Goal: Information Seeking & Learning: Compare options

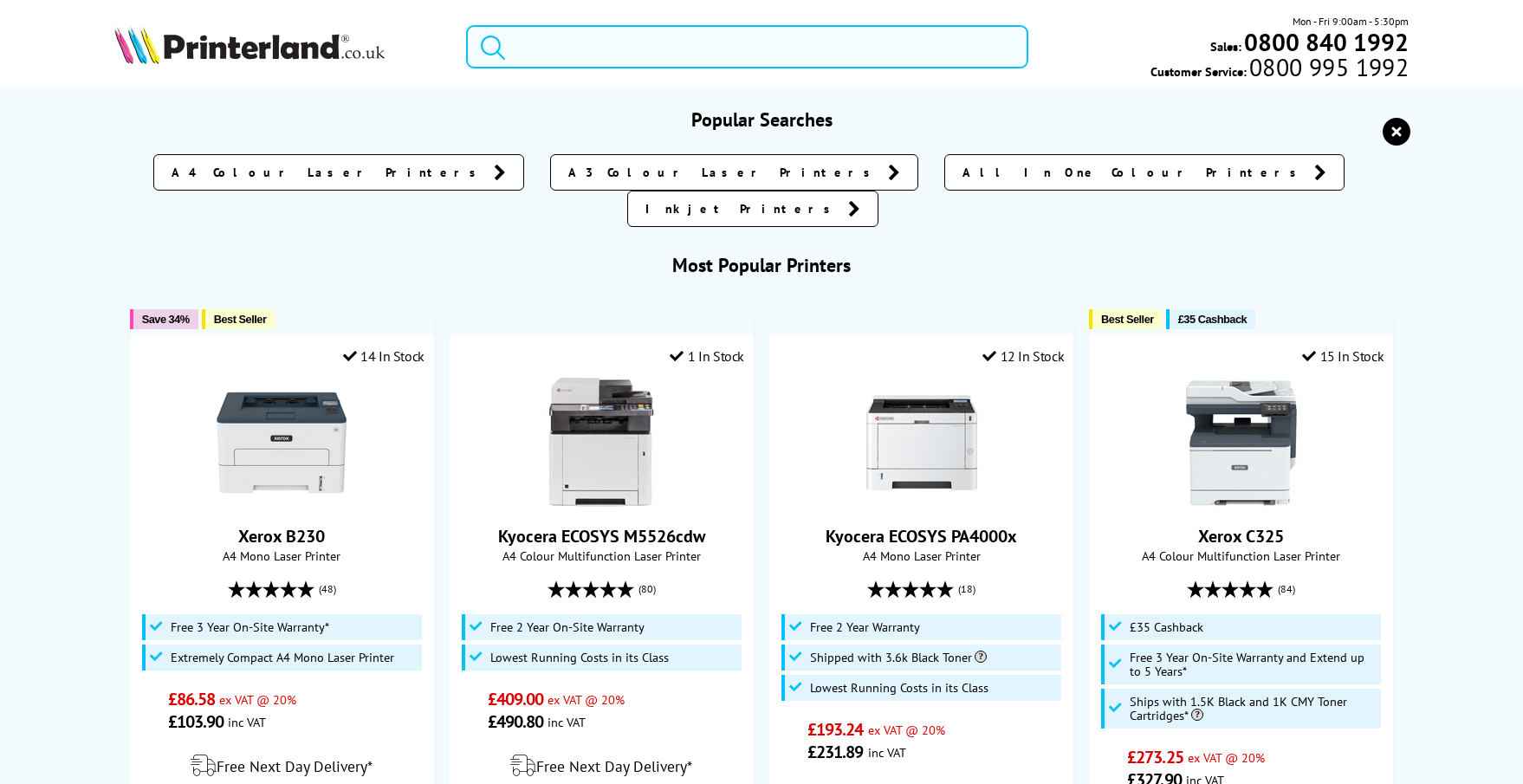
click at [643, 30] on input "search" at bounding box center [747, 47] width 562 height 43
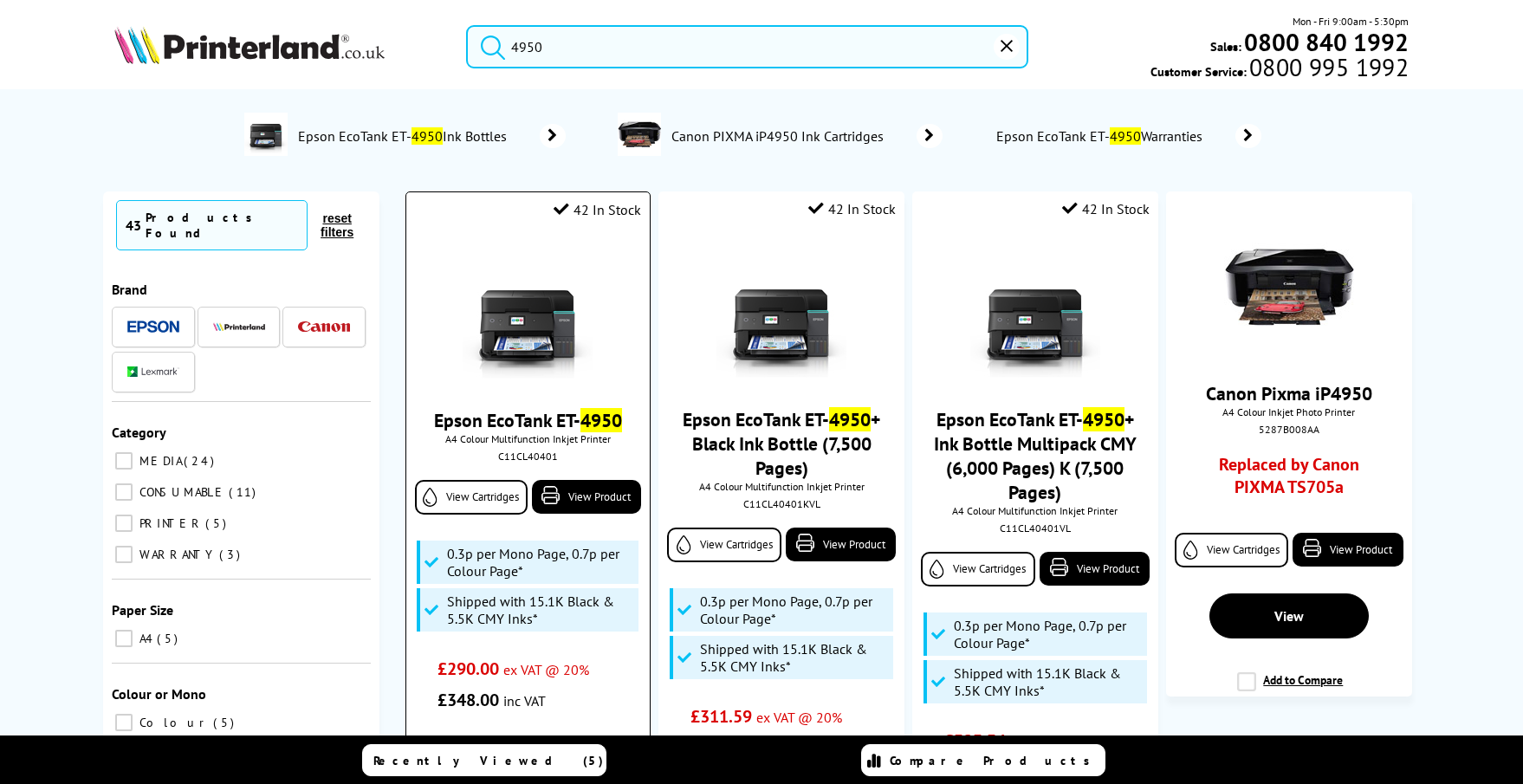
type input "4950"
click at [535, 326] on img at bounding box center [527, 313] width 130 height 129
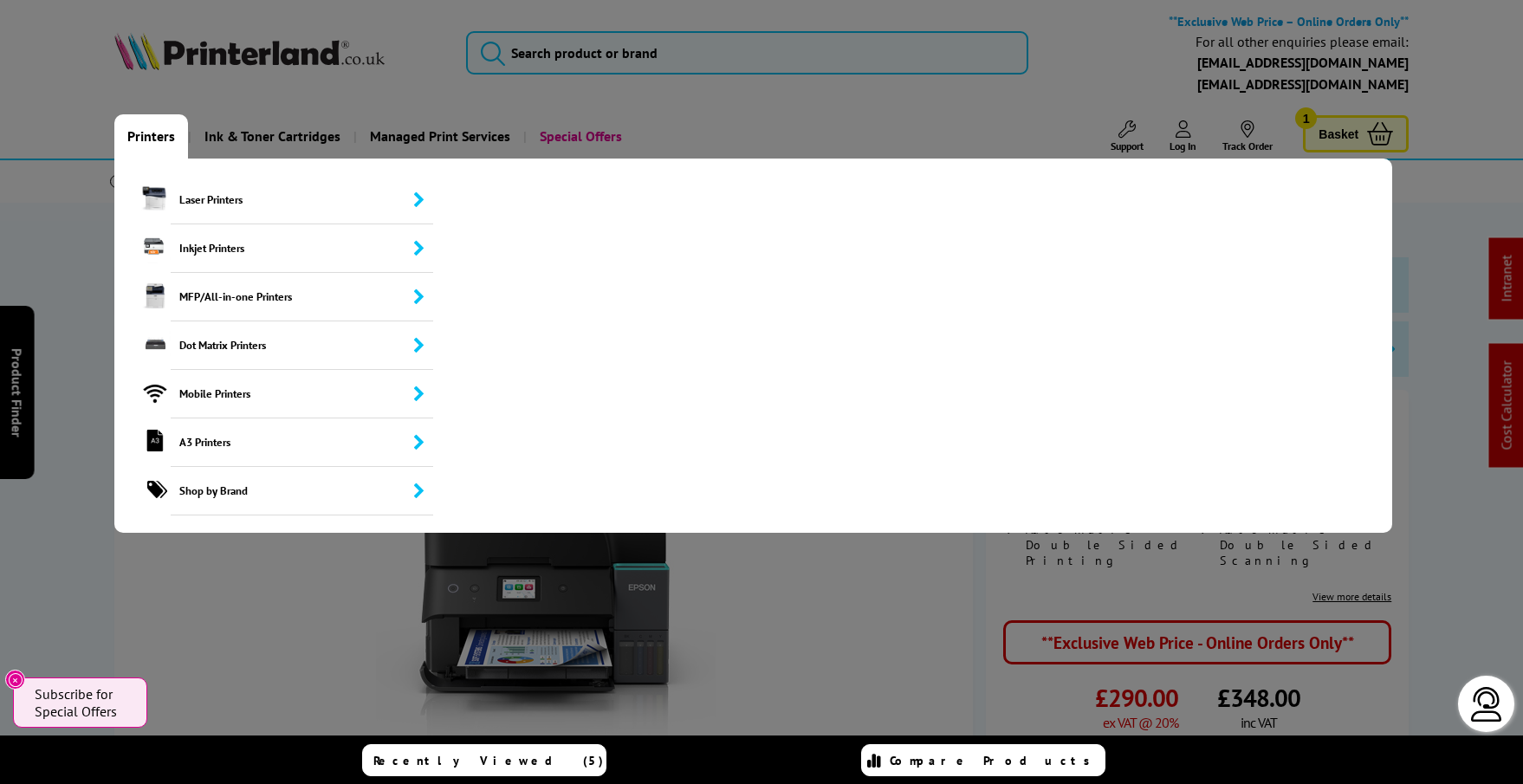
click at [159, 145] on link "Printers" at bounding box center [152, 137] width 74 height 44
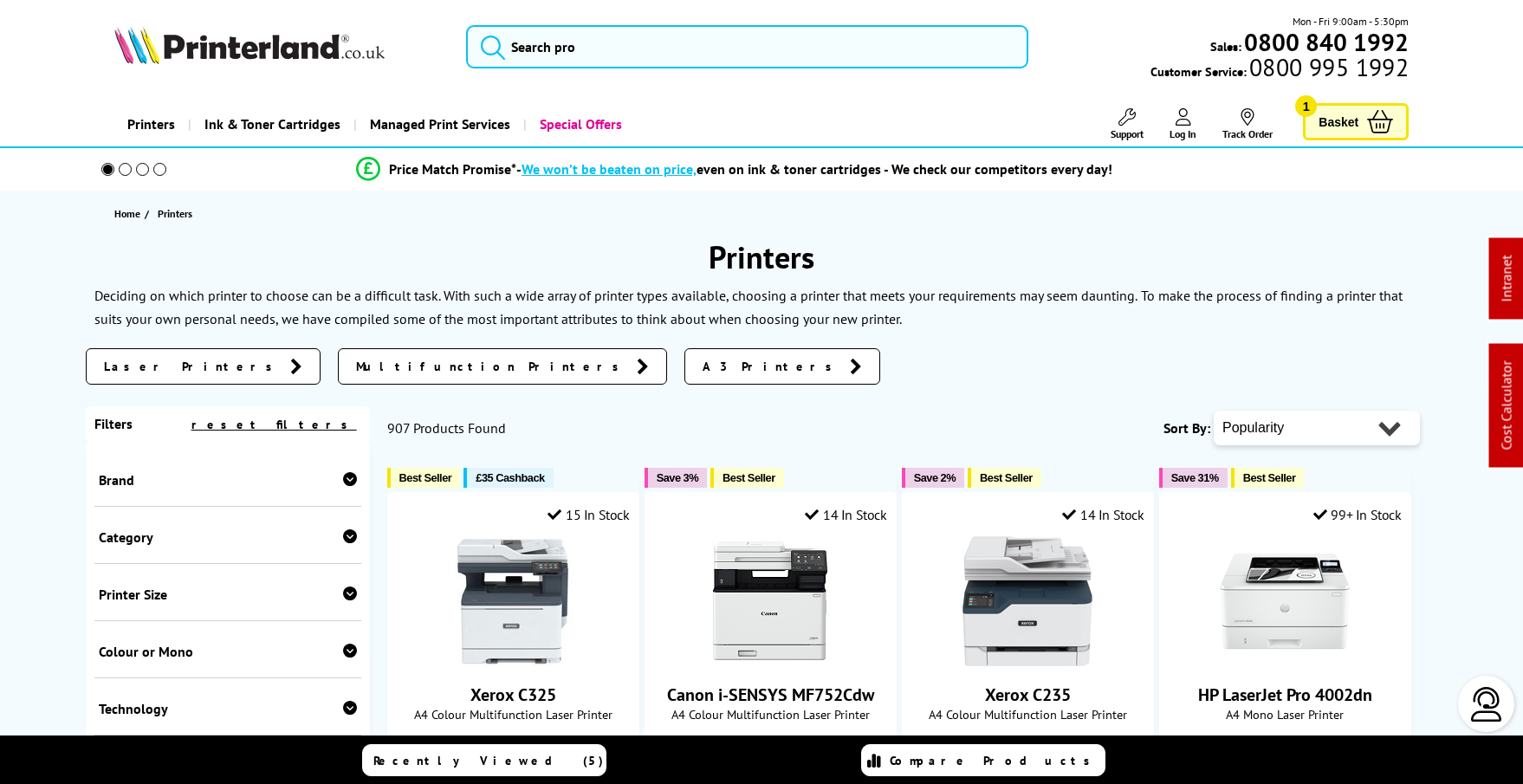
scroll to position [2, 0]
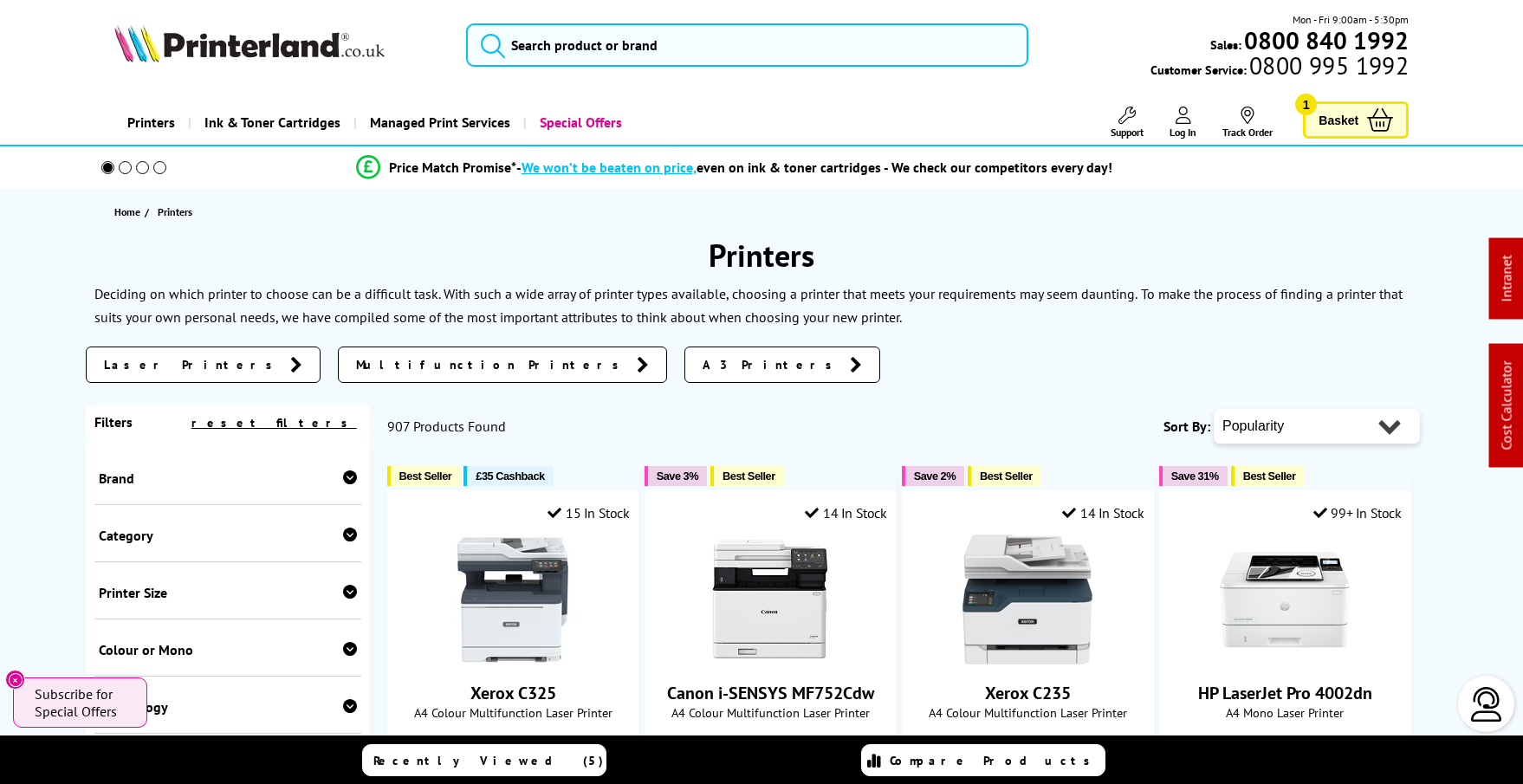
click at [343, 477] on icon at bounding box center [350, 477] width 14 height 14
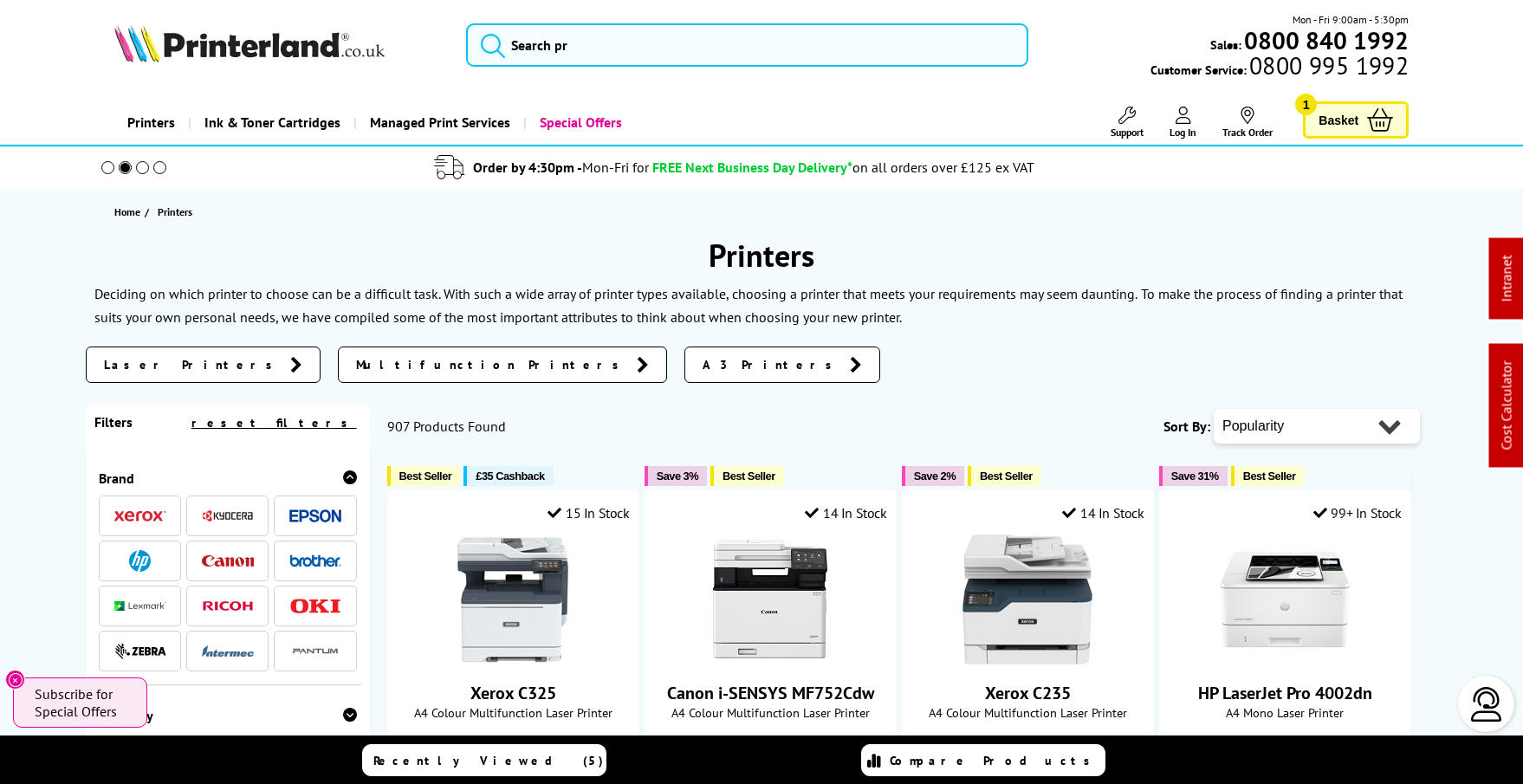
click at [313, 511] on img at bounding box center [315, 515] width 52 height 13
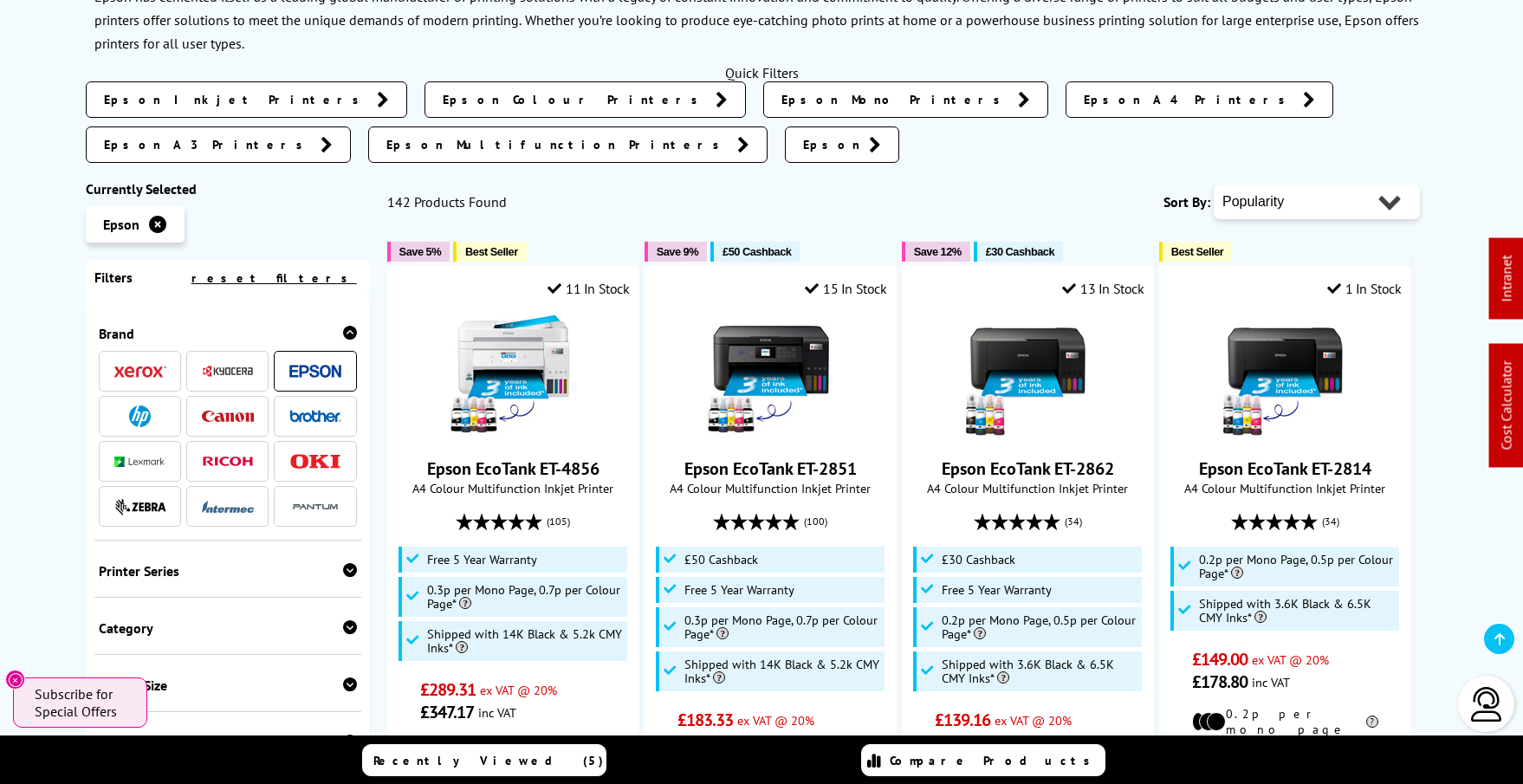
scroll to position [313, 0]
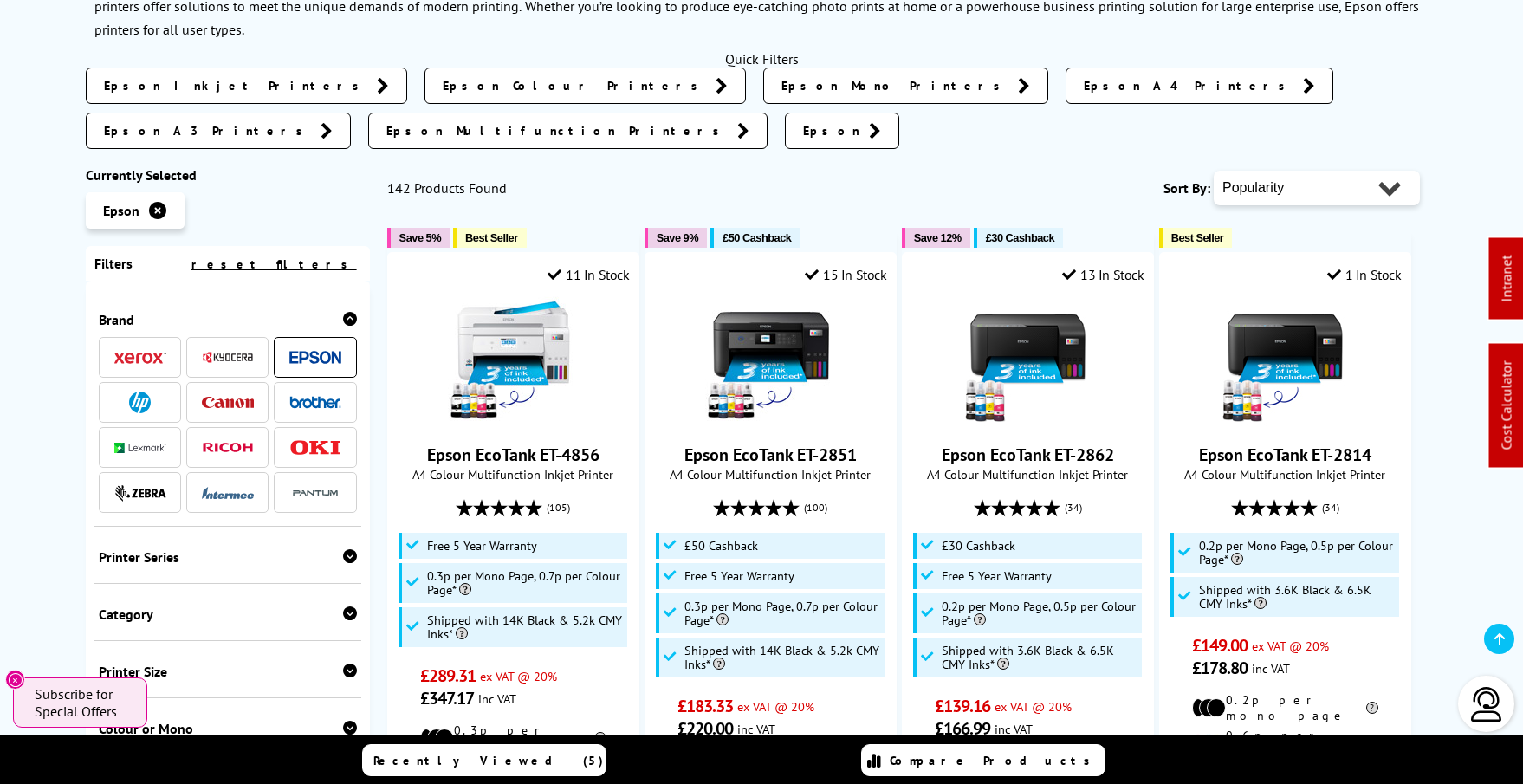
click at [343, 549] on icon at bounding box center [350, 556] width 14 height 14
click at [228, 677] on link "EcoTank" at bounding box center [163, 686] width 129 height 19
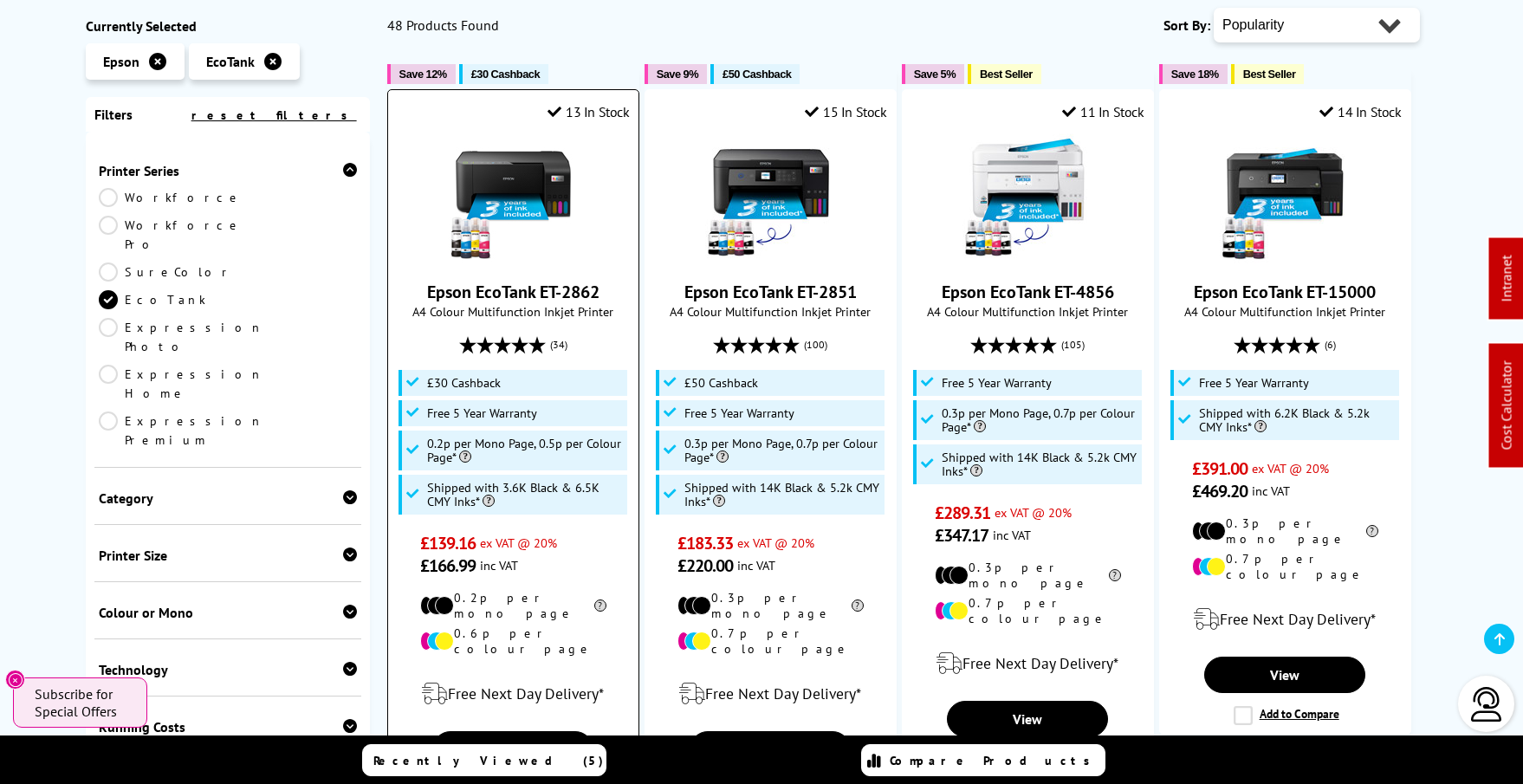
click at [524, 182] on img at bounding box center [512, 197] width 130 height 129
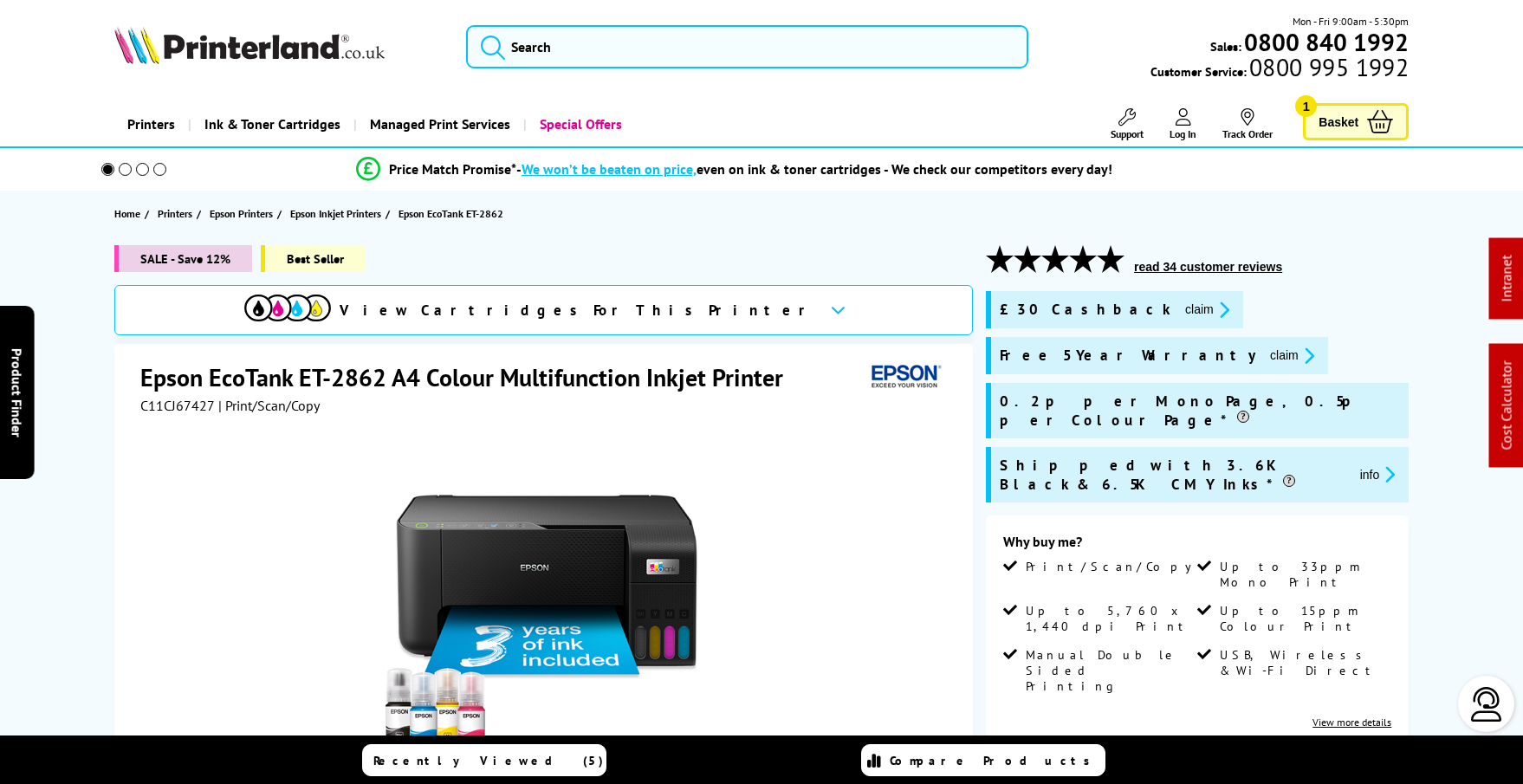
click at [1265, 357] on button "claim" at bounding box center [1292, 355] width 55 height 20
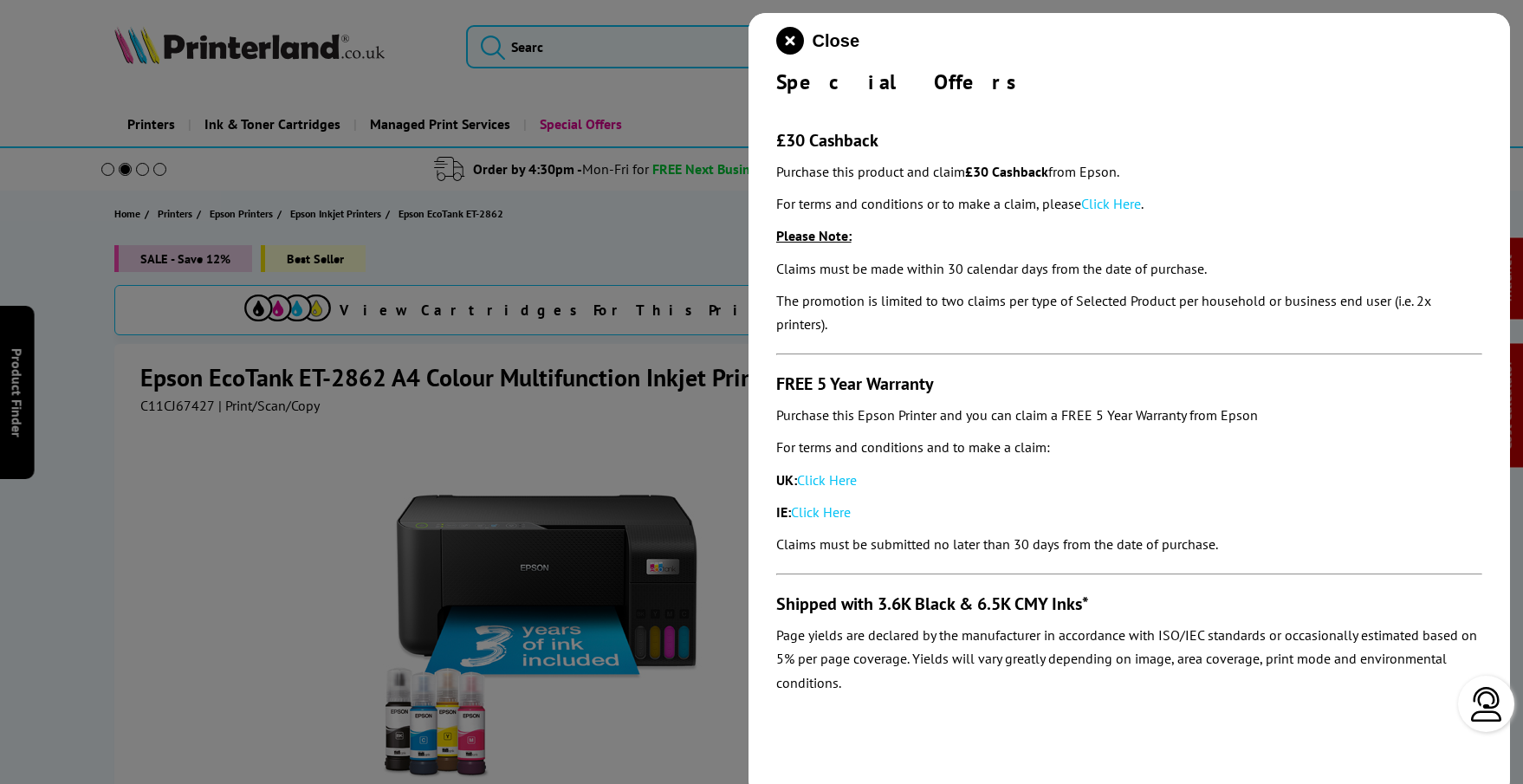
click at [834, 471] on link "Click Here" at bounding box center [828, 480] width 60 height 18
click at [787, 42] on icon "close modal" at bounding box center [790, 40] width 27 height 27
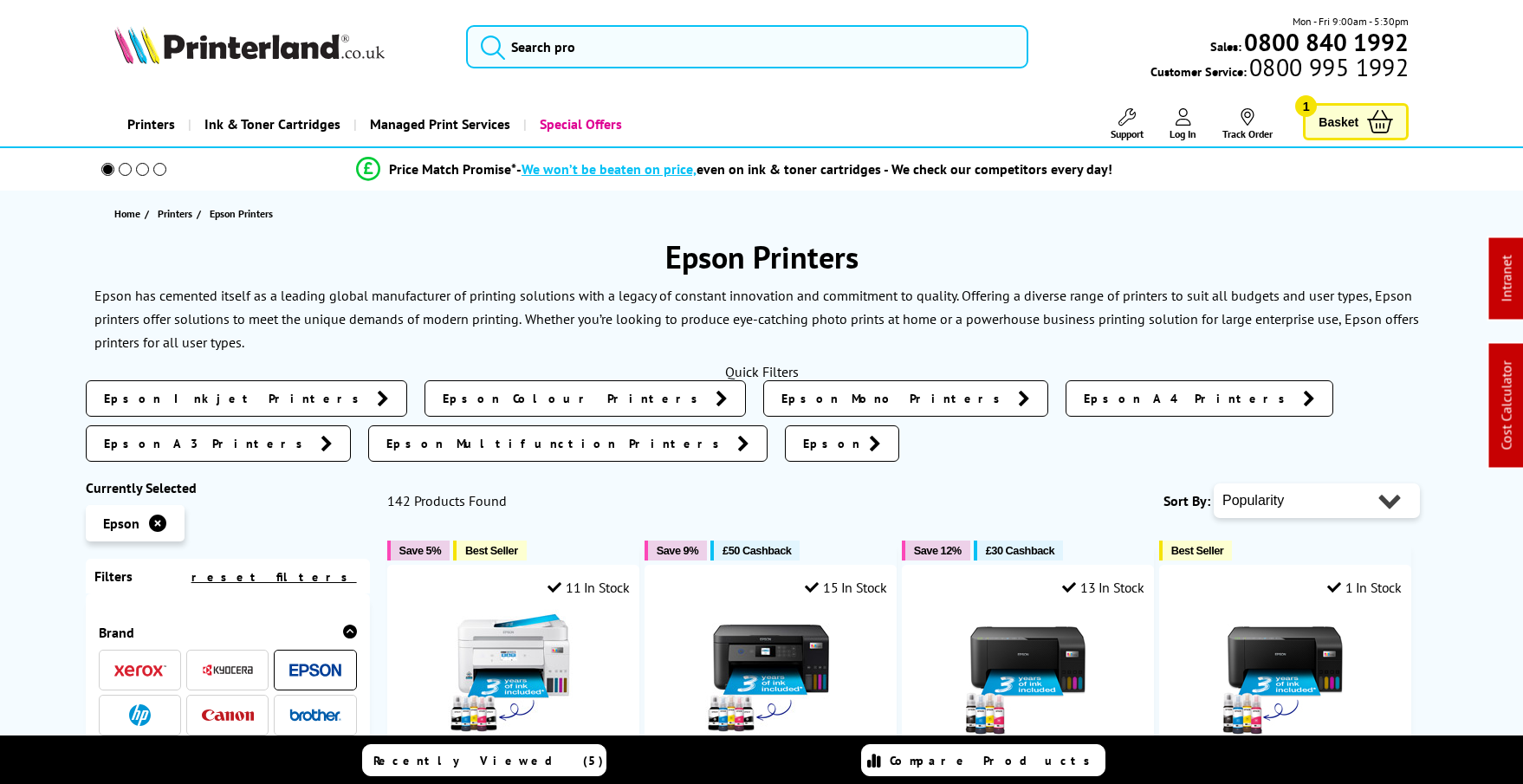
scroll to position [313, 0]
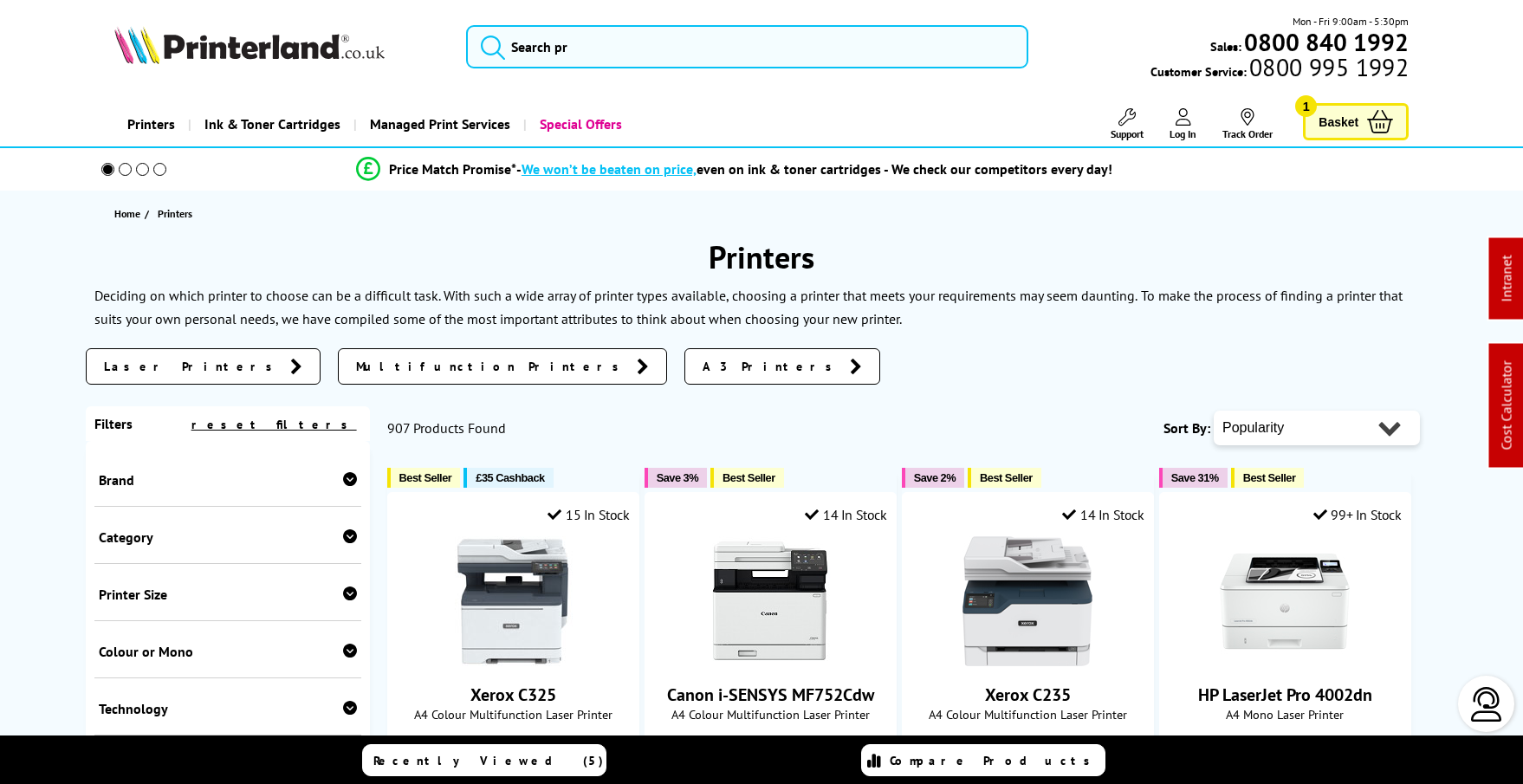
scroll to position [2, 0]
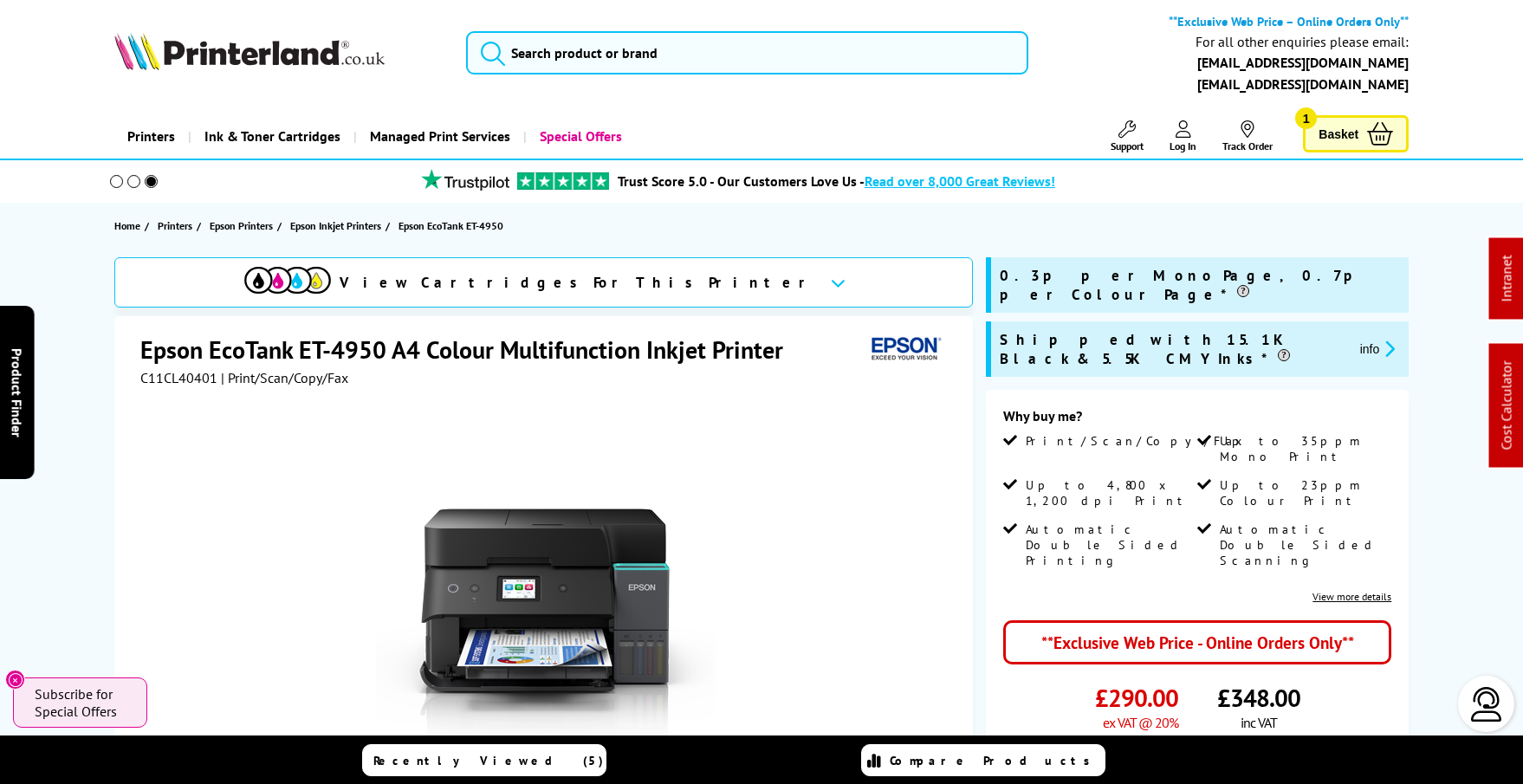
click at [184, 379] on span "C11CL40401" at bounding box center [179, 378] width 78 height 18
copy span "C11CL40401"
click at [686, 71] on input "search" at bounding box center [747, 52] width 562 height 43
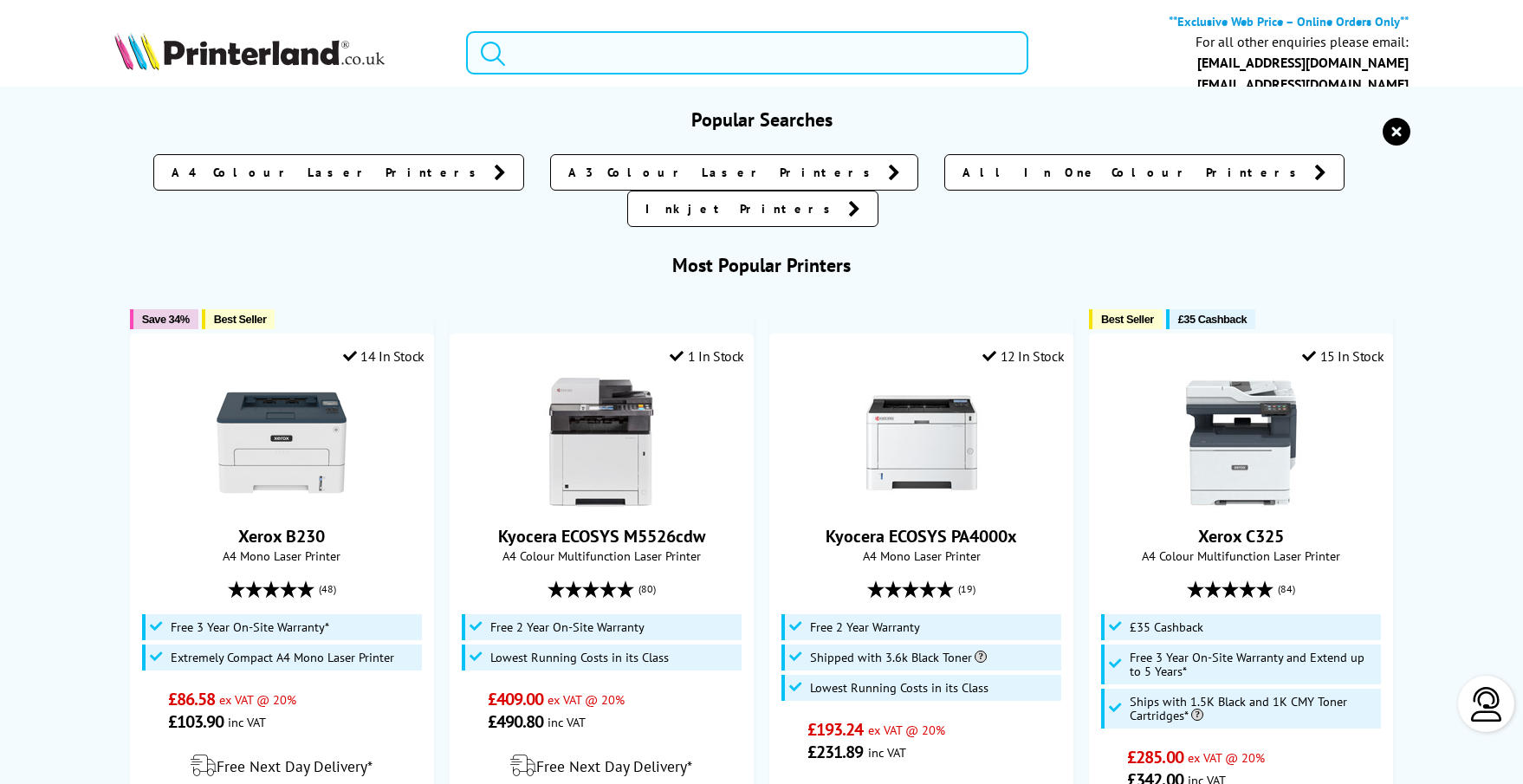
paste input "ET-2950"
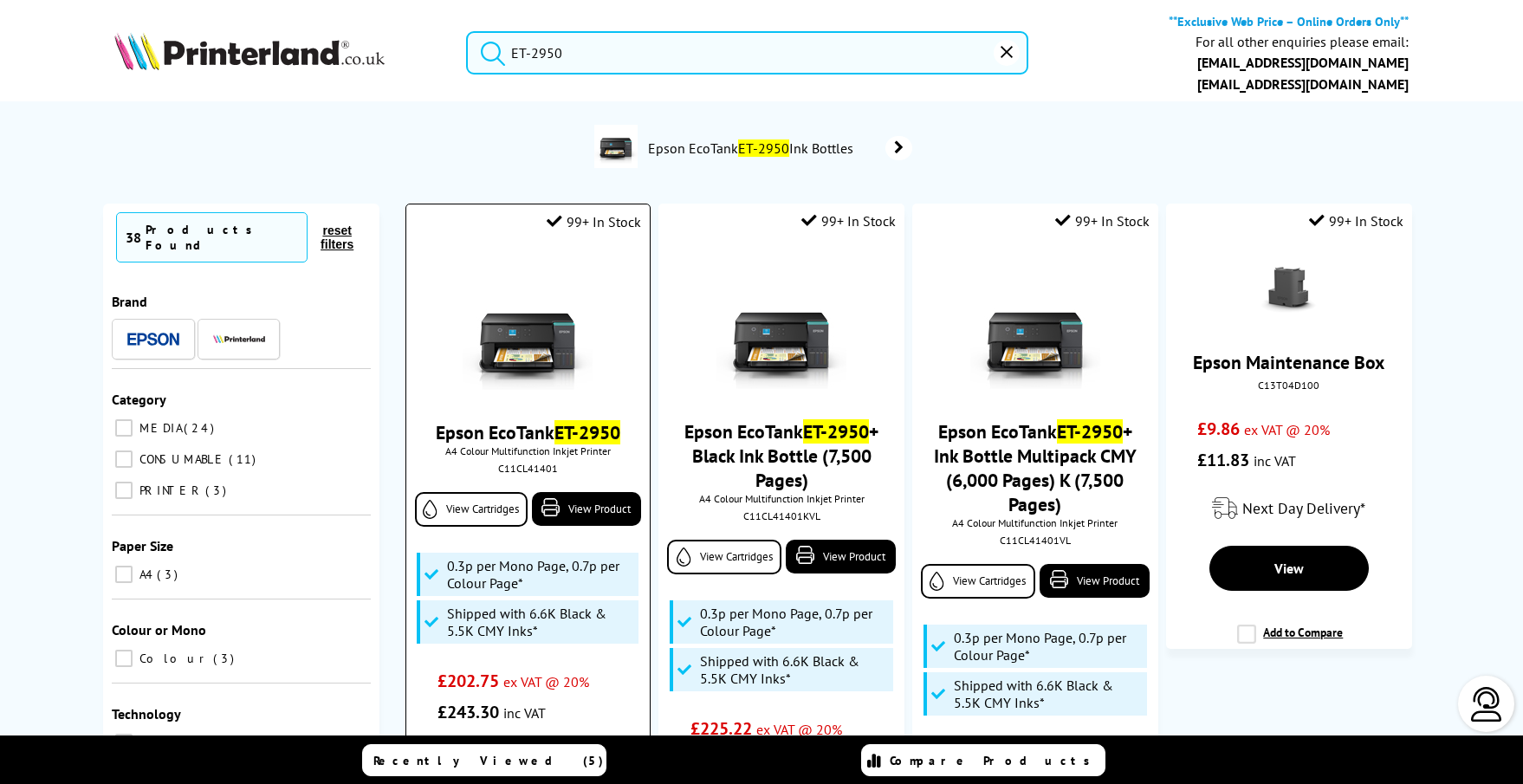
type input "ET-2950"
click at [531, 321] on img at bounding box center [527, 325] width 130 height 129
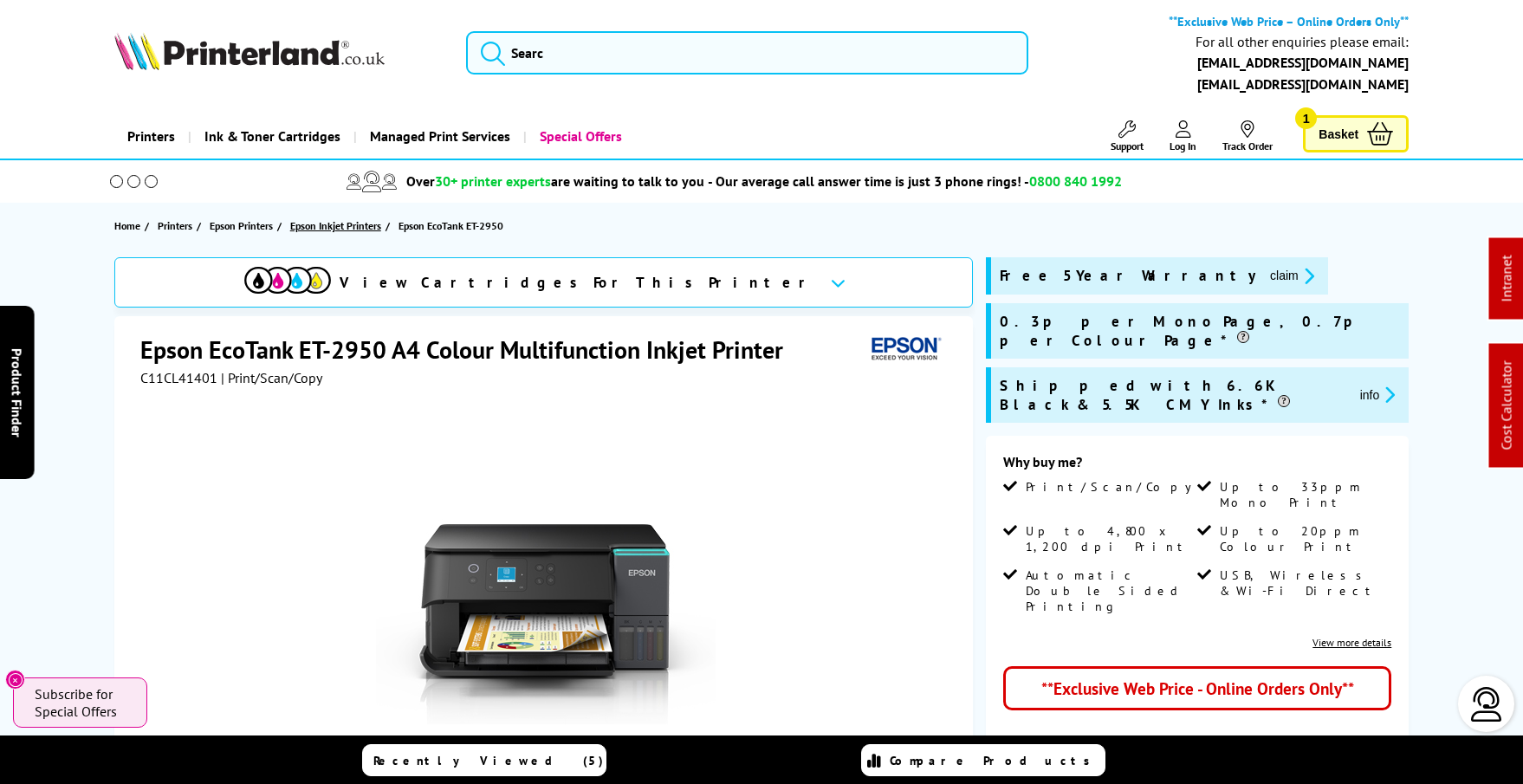
click at [345, 226] on span "Epson Inkjet Printers" at bounding box center [335, 226] width 91 height 18
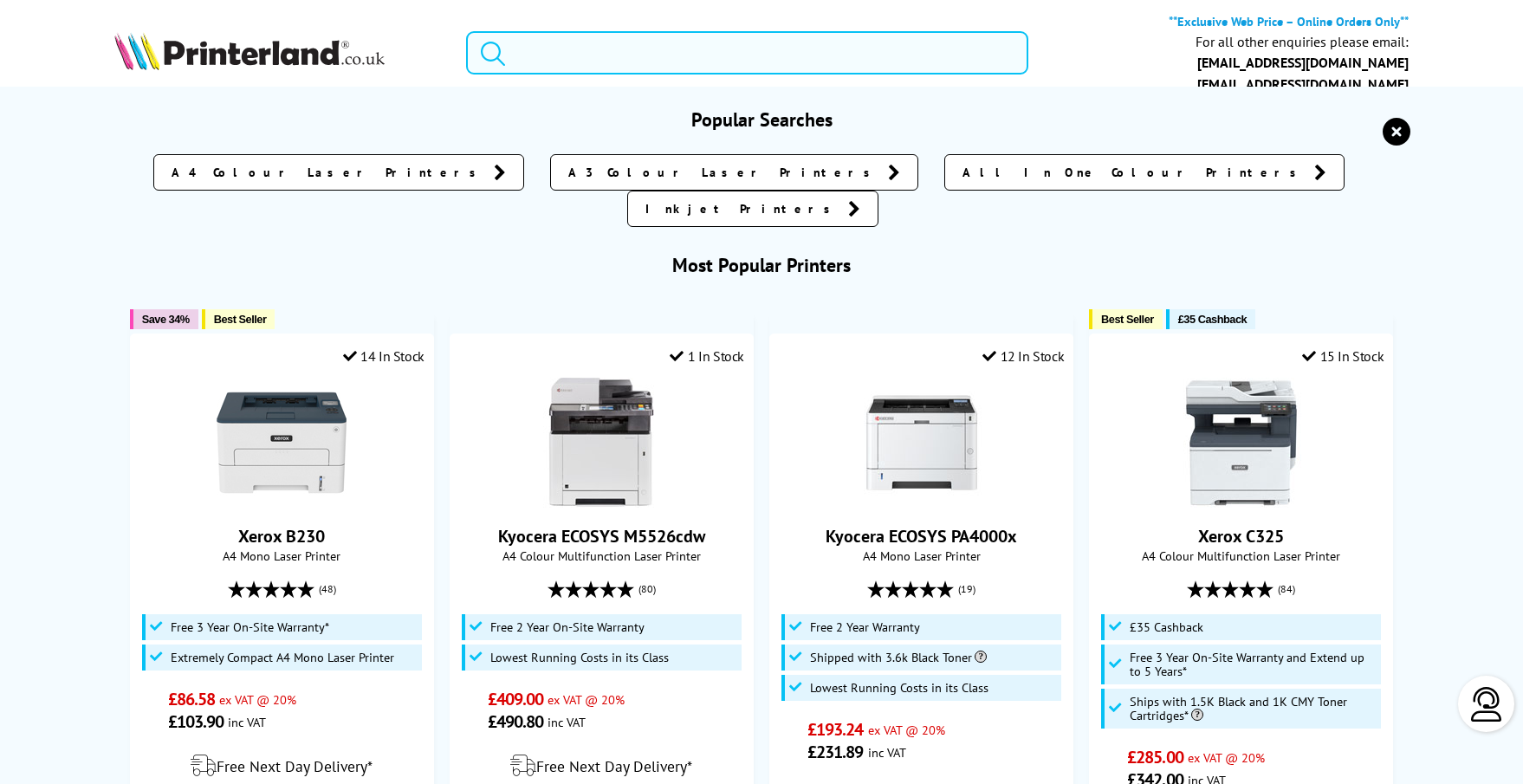
click at [725, 58] on input "search" at bounding box center [747, 52] width 562 height 43
paste input "ET-1810"
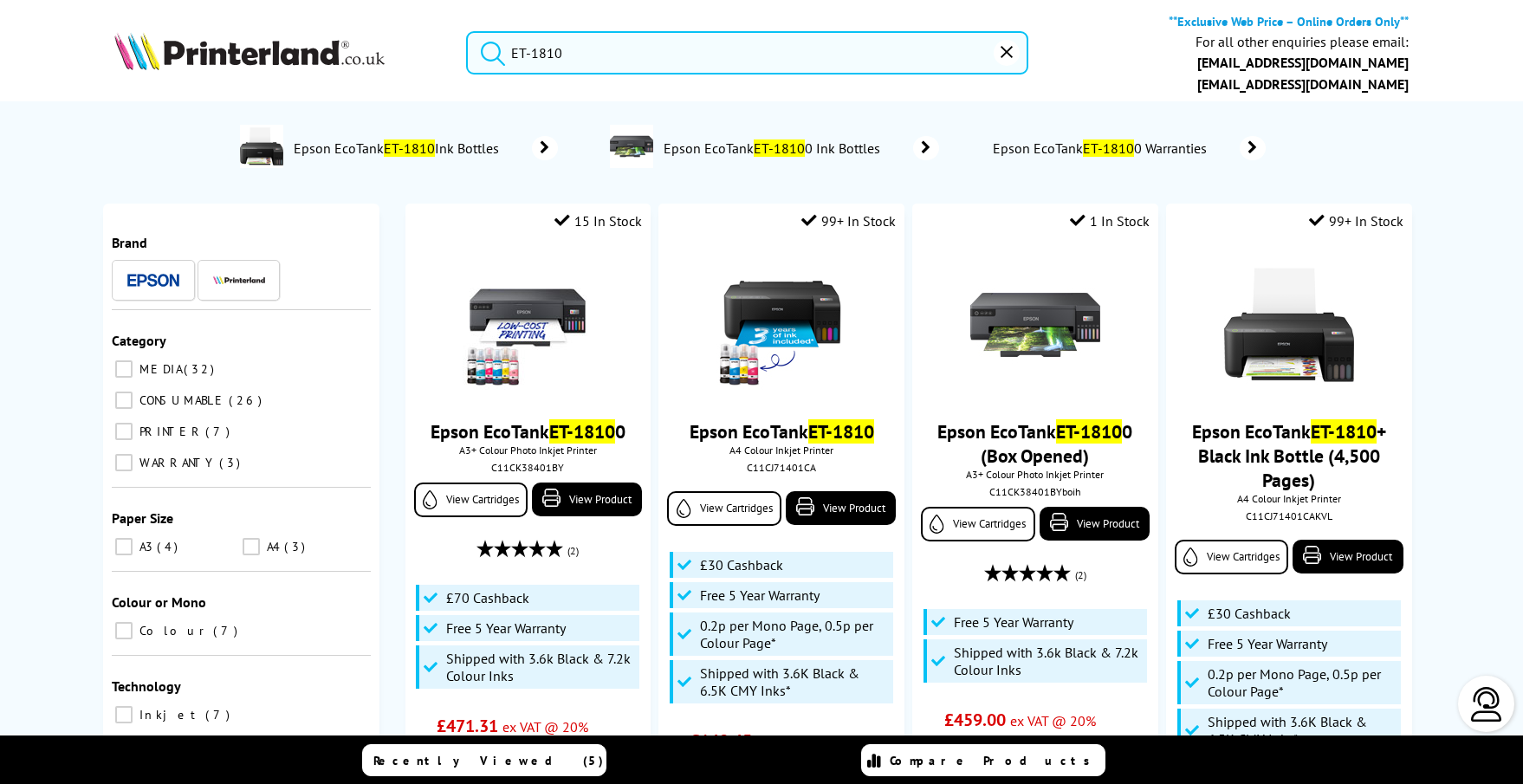
click at [864, 62] on input "ET-1810" at bounding box center [747, 52] width 562 height 43
paste input "283"
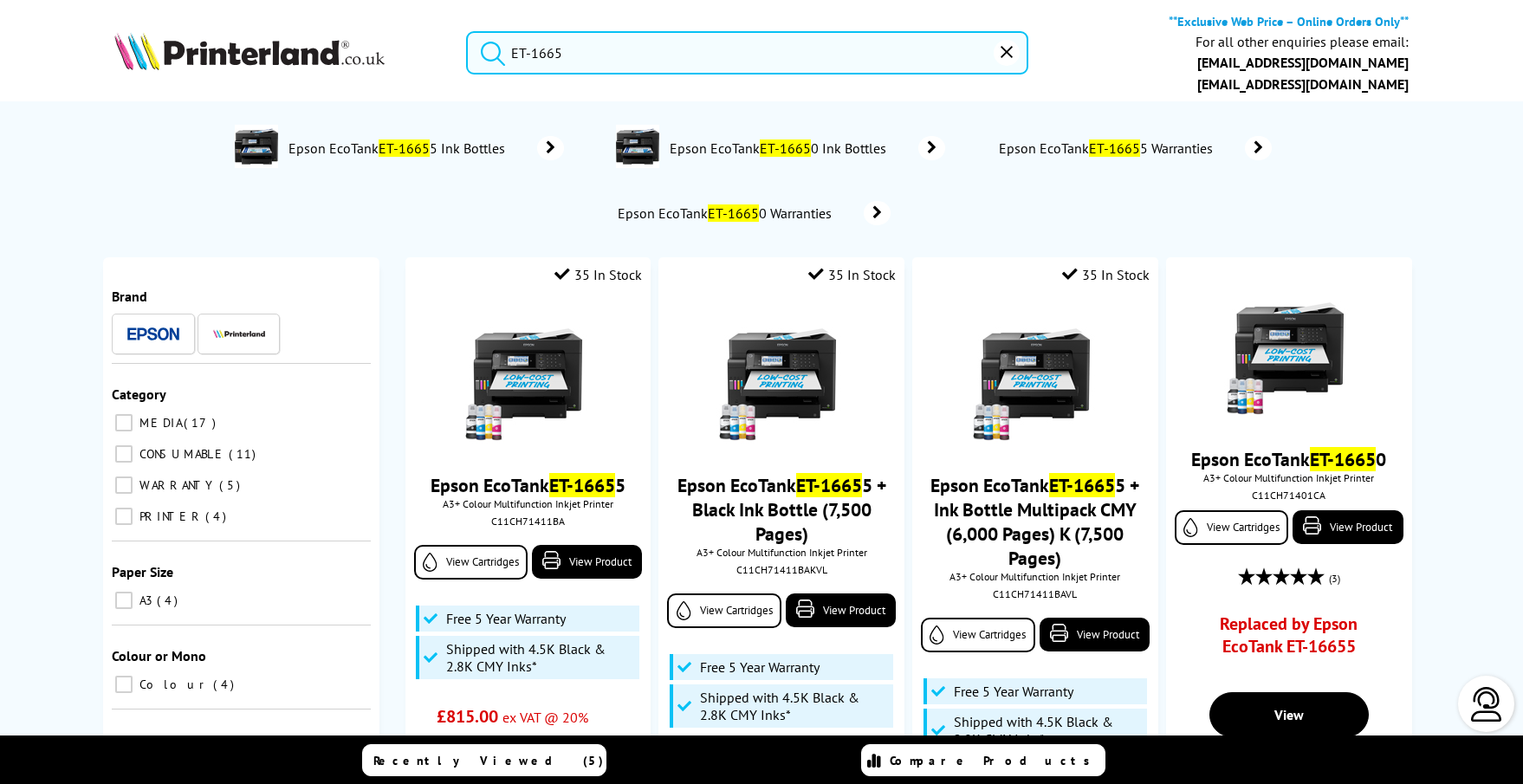
type input "ET-16655"
